Goal: Information Seeking & Learning: Find specific fact

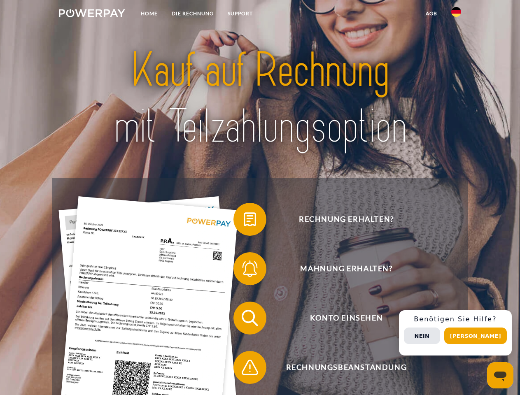
click at [92, 14] on img at bounding box center [92, 13] width 66 height 8
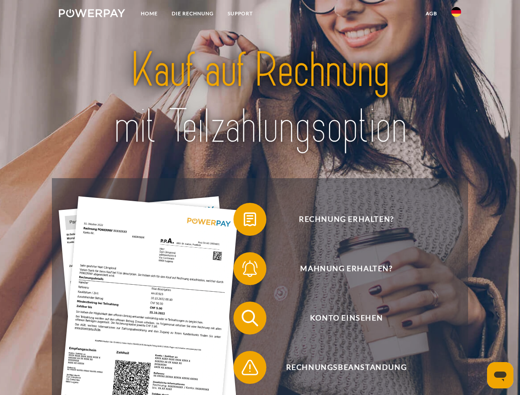
click at [456, 14] on img at bounding box center [456, 12] width 10 height 10
click at [431, 14] on link "agb" at bounding box center [431, 13] width 26 height 15
click at [244, 221] on span at bounding box center [237, 219] width 41 height 41
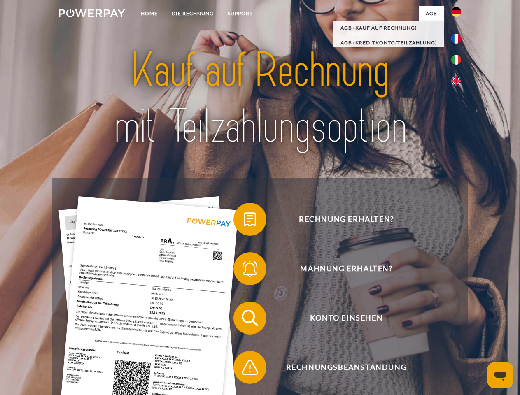
click at [244, 270] on span at bounding box center [237, 268] width 41 height 41
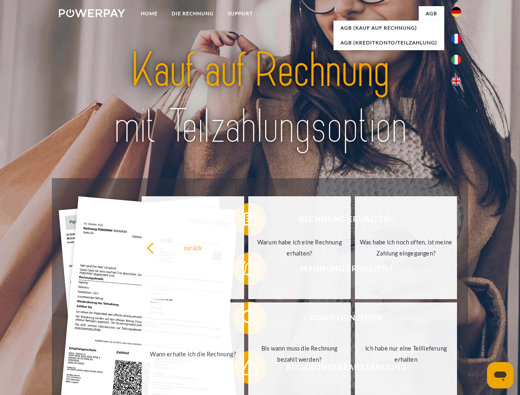
click at [248, 320] on link "Bis wann muss die Rechnung bezahlt werden?" at bounding box center [299, 353] width 102 height 103
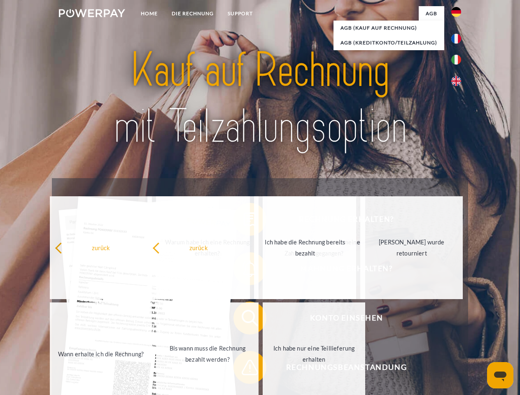
click at [244, 369] on span at bounding box center [237, 367] width 41 height 41
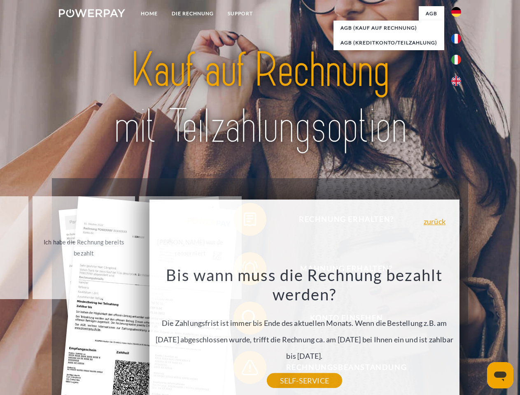
click at [458, 333] on div "Rechnung erhalten? Mahnung erhalten? Konto einsehen" at bounding box center [259, 342] width 415 height 329
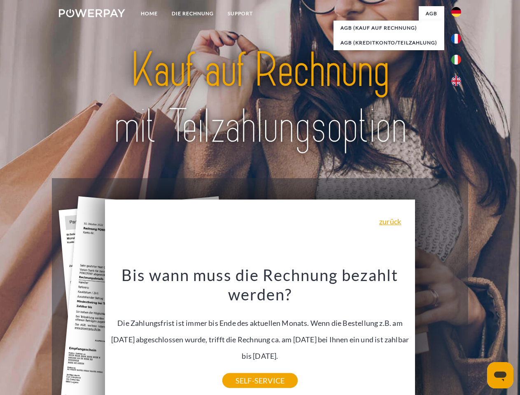
click at [438, 334] on span "Konto einsehen" at bounding box center [346, 318] width 202 height 33
click at [478, 336] on header "Home DIE RECHNUNG SUPPORT" at bounding box center [260, 284] width 520 height 568
